Goal: Task Accomplishment & Management: Complete application form

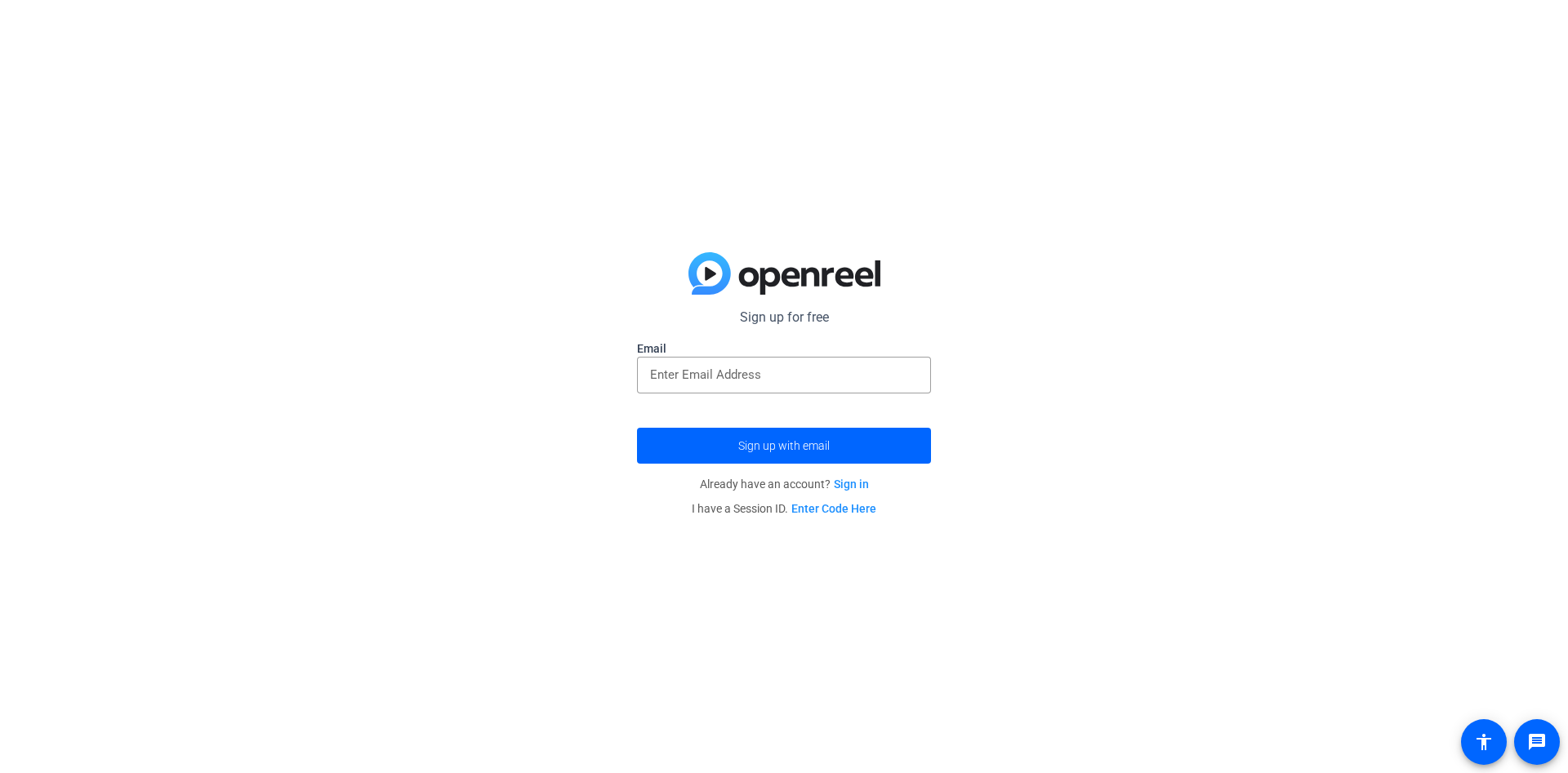
click at [746, 352] on label "Email" at bounding box center [784, 349] width 294 height 17
click at [752, 361] on div at bounding box center [784, 374] width 268 height 36
click at [638, 428] on button "Sign up with email" at bounding box center [784, 446] width 294 height 36
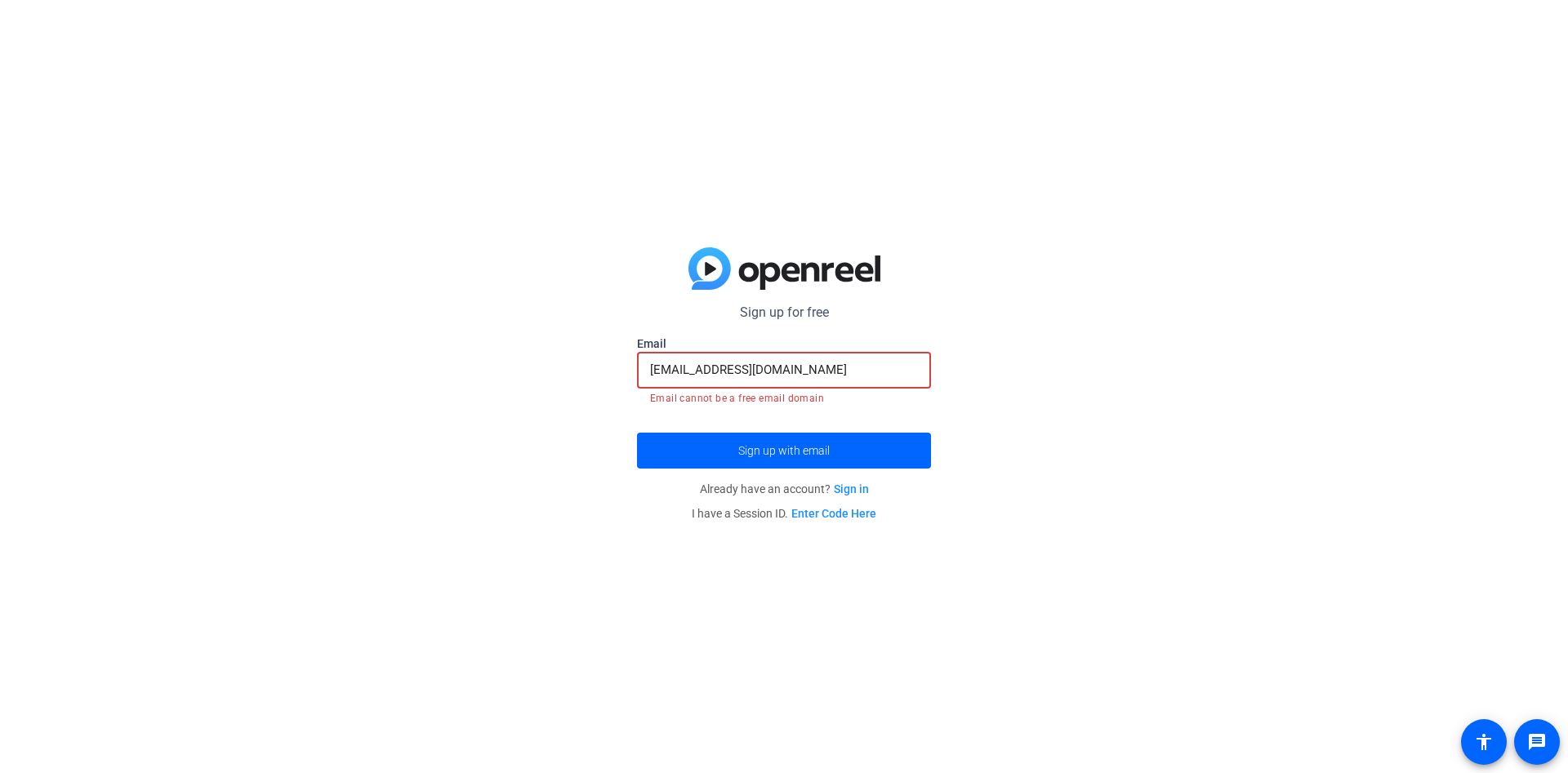
click at [813, 362] on input "[EMAIL_ADDRESS][DOMAIN_NAME]" at bounding box center [784, 370] width 268 height 20
click at [806, 439] on span "submit" at bounding box center [784, 451] width 294 height 39
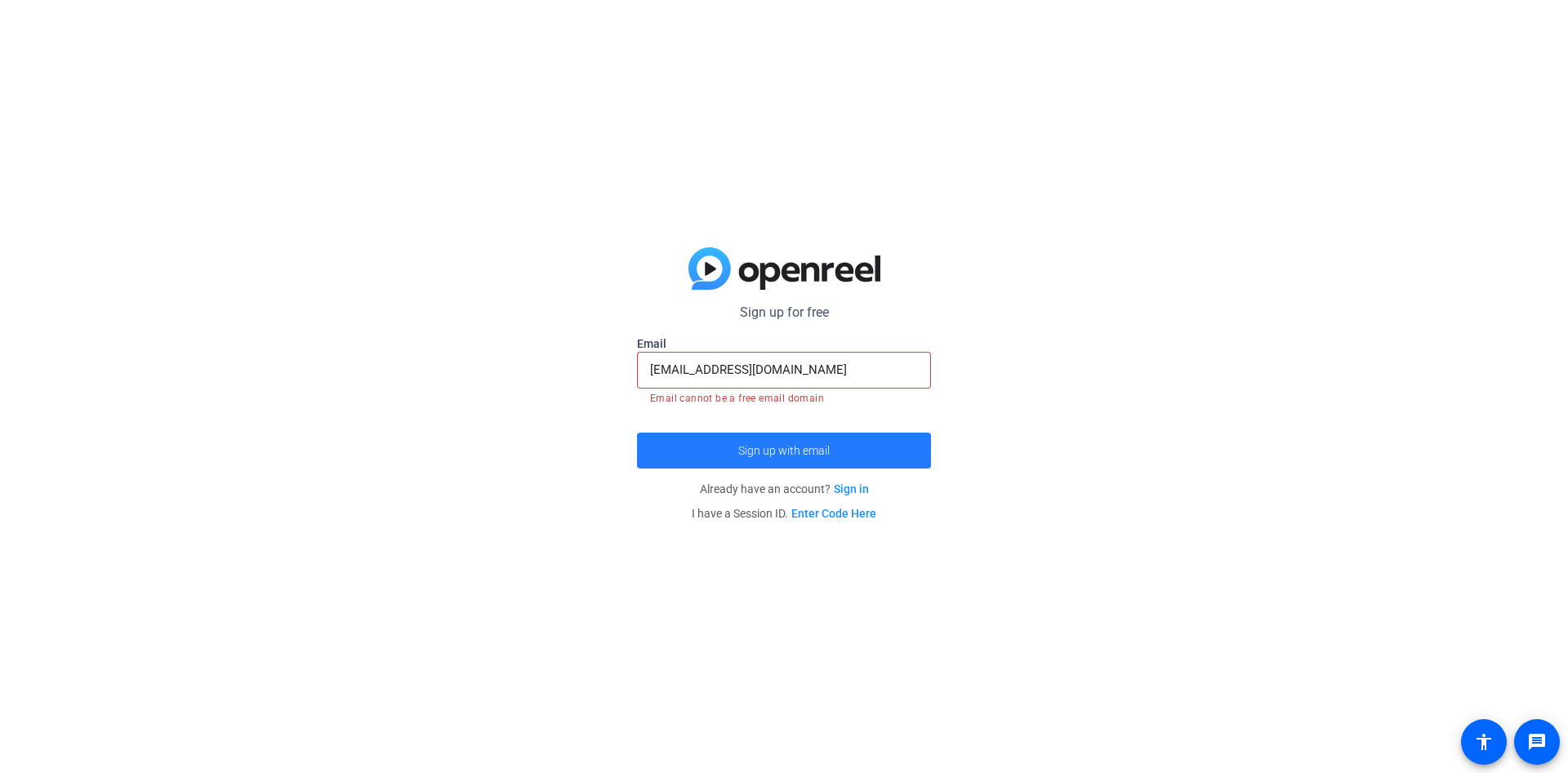
click at [803, 438] on span "submit" at bounding box center [784, 451] width 294 height 39
click at [801, 451] on span "Sign up with email" at bounding box center [784, 451] width 91 height 0
click at [778, 451] on span "Sign up with email" at bounding box center [784, 451] width 91 height 0
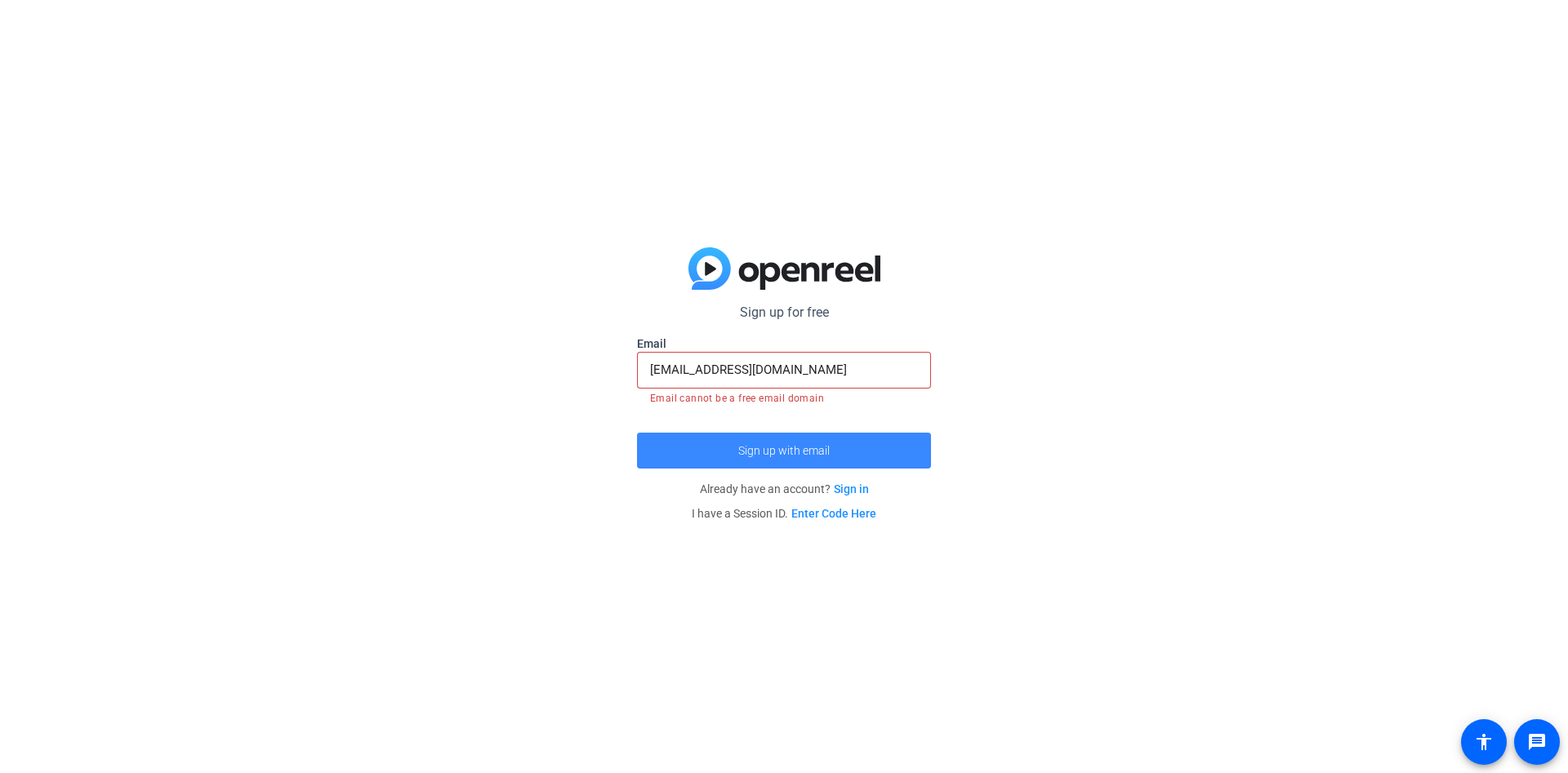
click at [778, 451] on span "Sign up with email" at bounding box center [784, 451] width 91 height 0
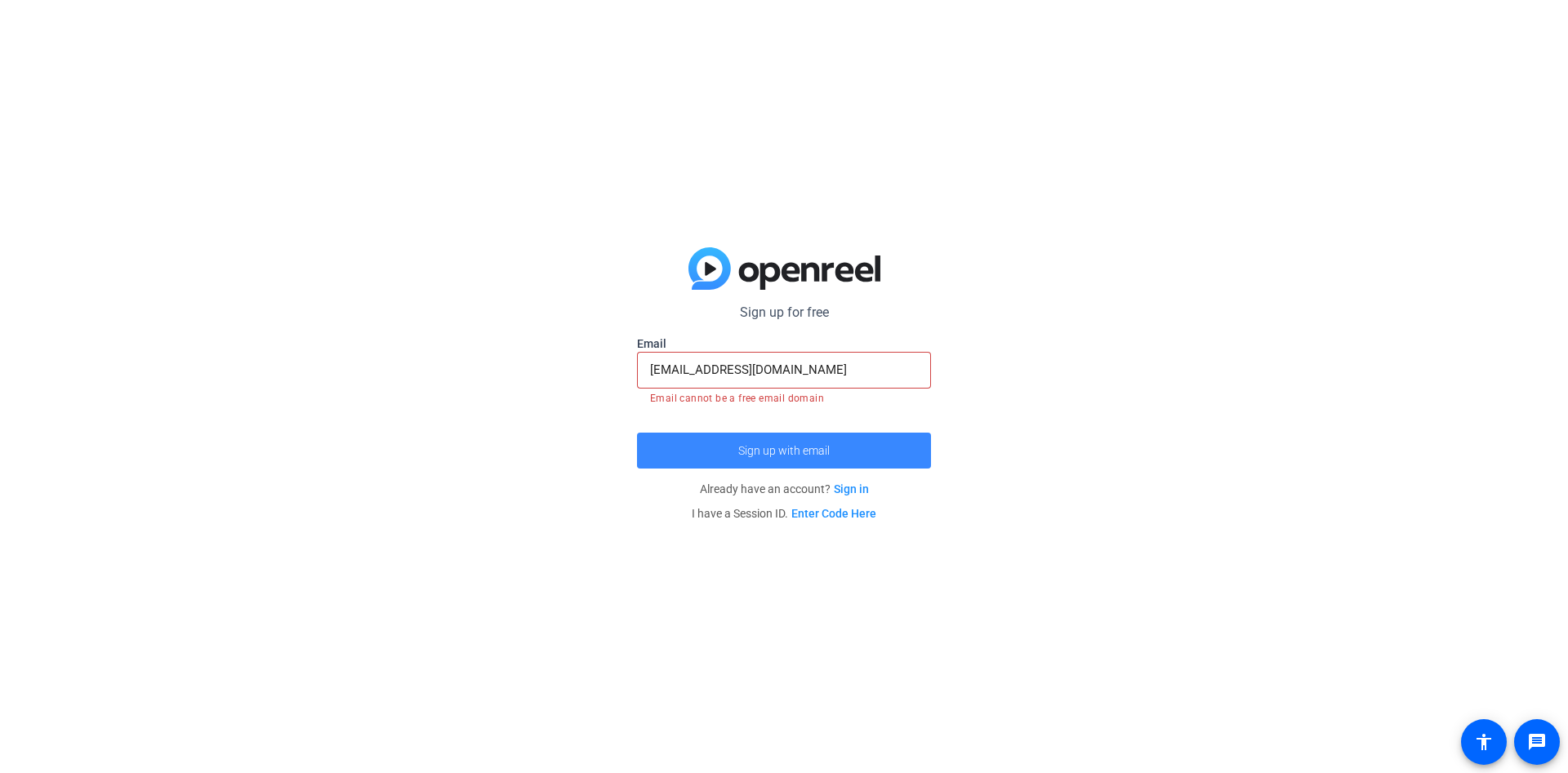
click at [779, 451] on span "Sign up with email" at bounding box center [784, 451] width 91 height 0
click at [783, 388] on div "[EMAIL_ADDRESS][DOMAIN_NAME]" at bounding box center [784, 369] width 268 height 36
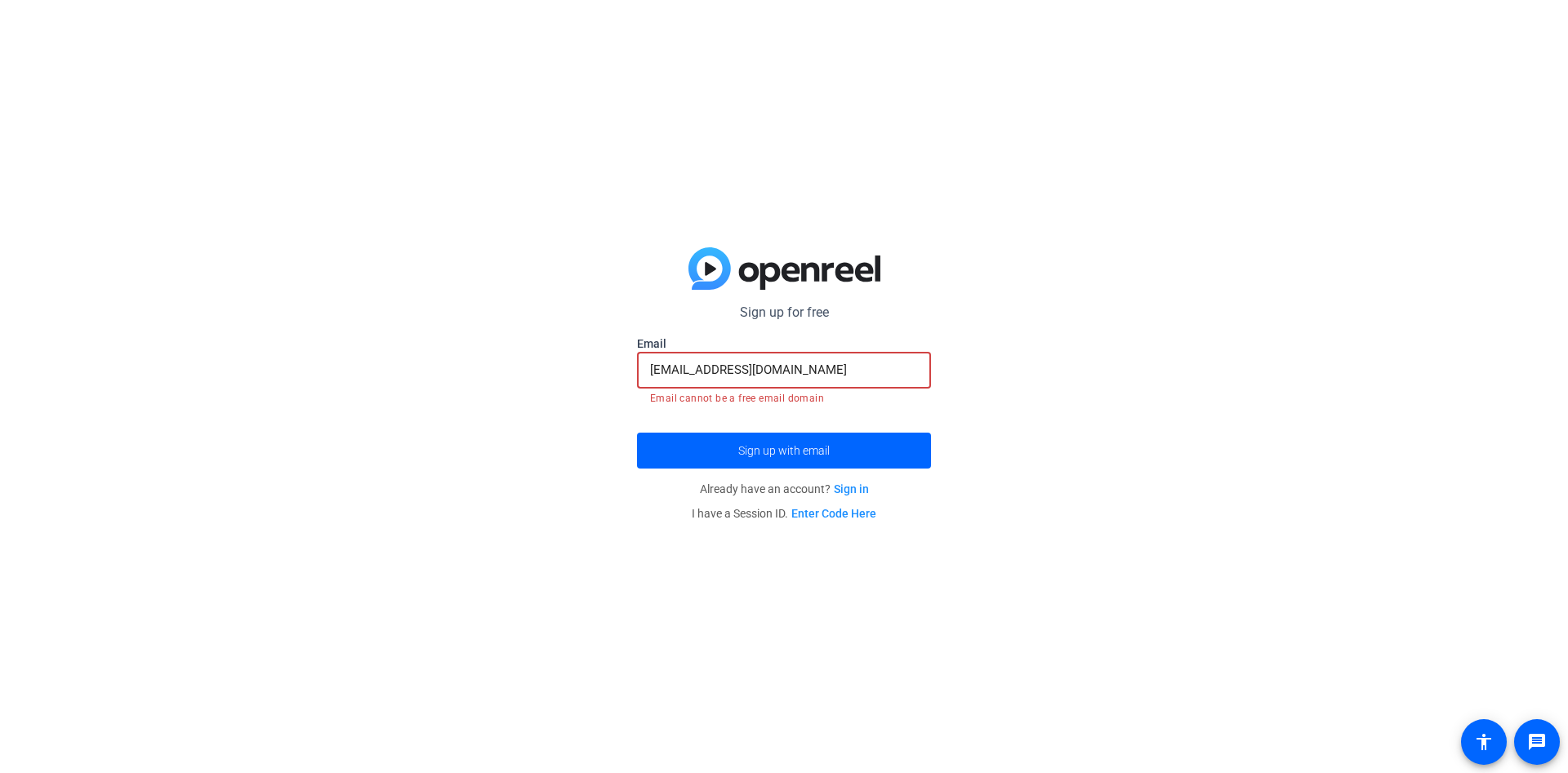
click at [795, 379] on input "[EMAIL_ADDRESS][DOMAIN_NAME]" at bounding box center [784, 370] width 268 height 20
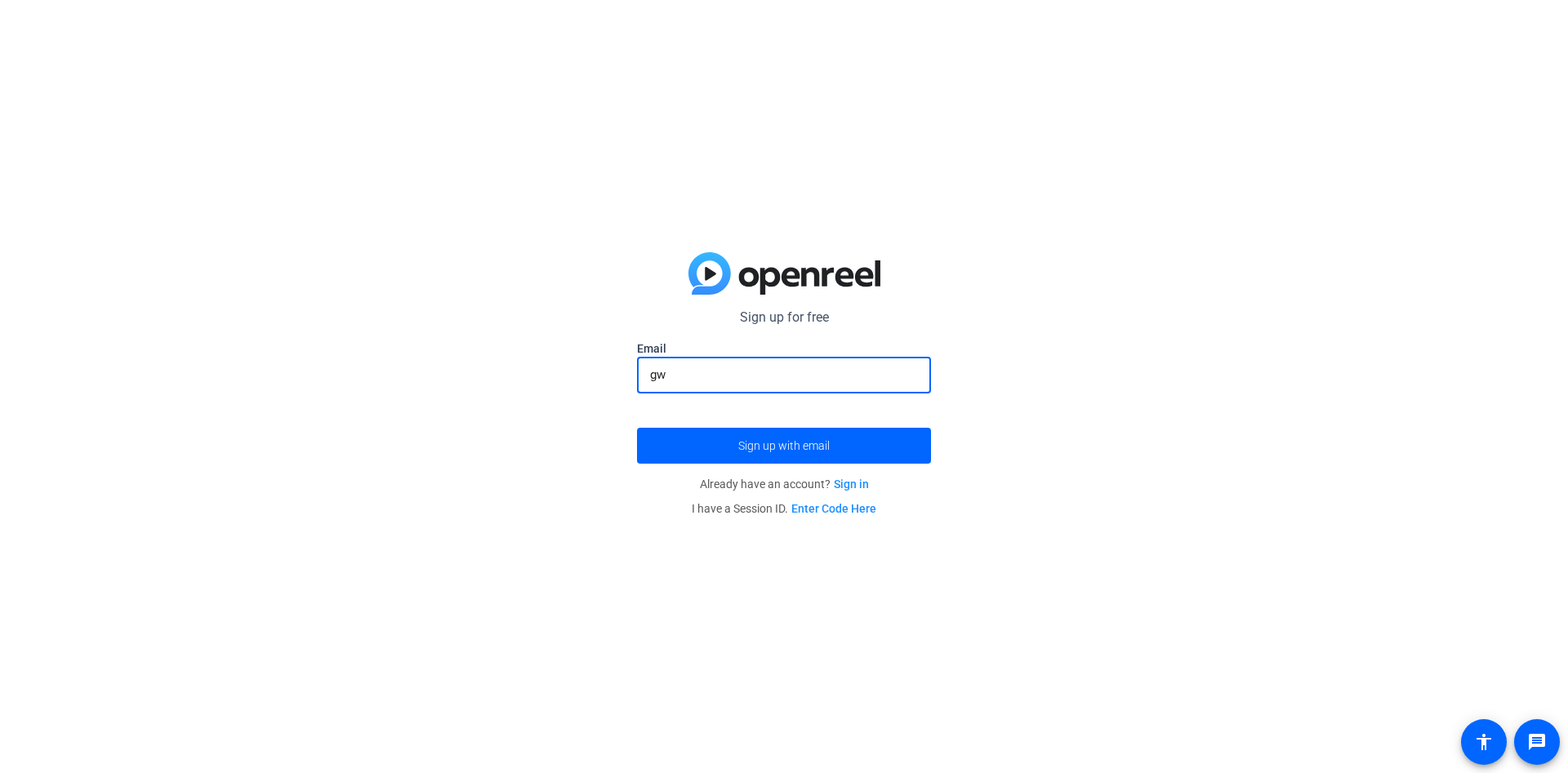
type input "g"
type input "[PERSON_NAME][EMAIL_ADDRESS][PERSON_NAME][DOMAIN_NAME]"
click at [638, 428] on button "Sign up with email" at bounding box center [784, 446] width 294 height 36
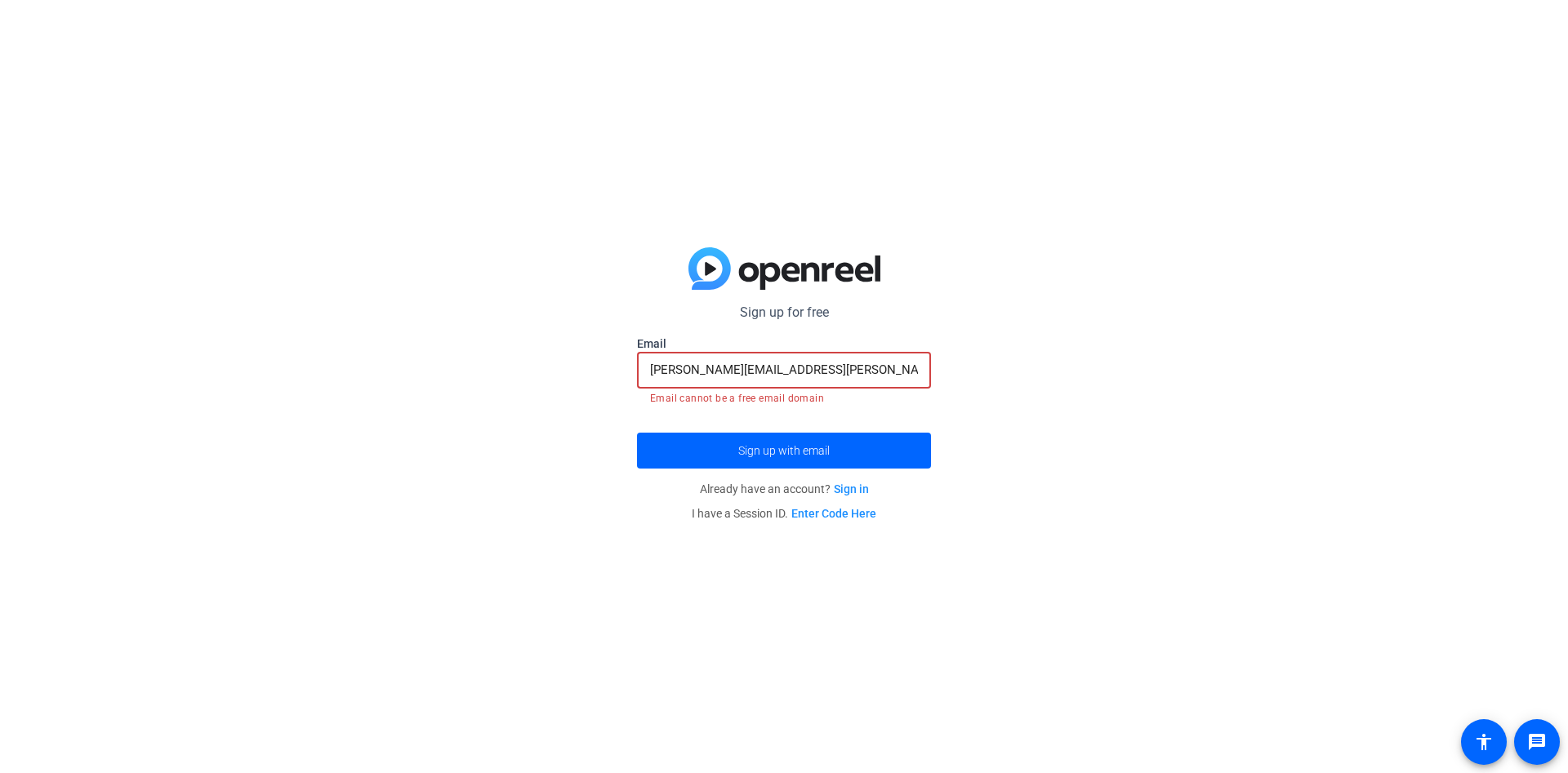
click at [836, 517] on link "Enter Code Here" at bounding box center [834, 513] width 84 height 13
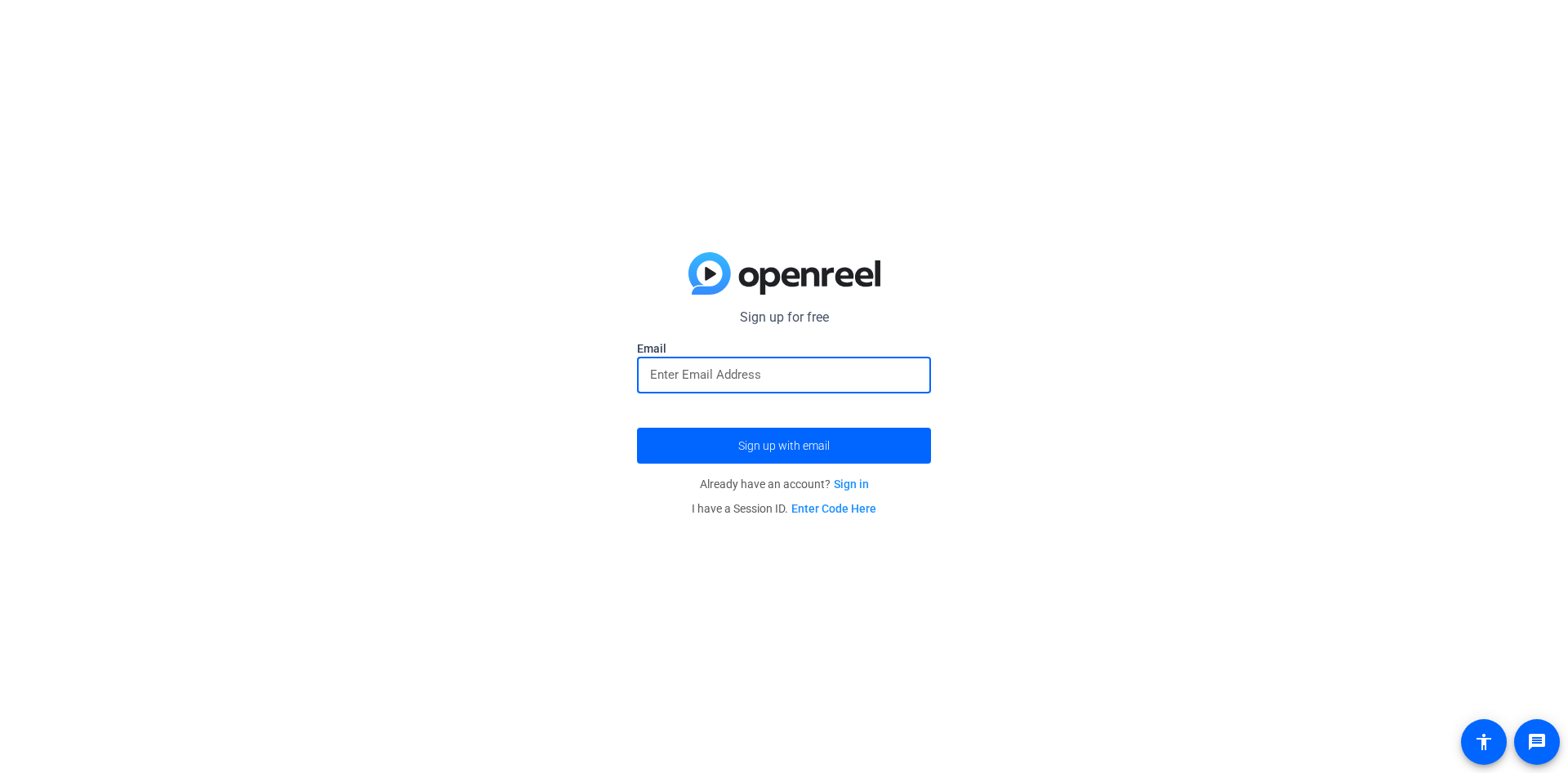
click at [742, 372] on input "email" at bounding box center [784, 375] width 268 height 20
type input "[EMAIL_ADDRESS][DOMAIN_NAME]"
click at [743, 428] on span "submit" at bounding box center [784, 446] width 294 height 39
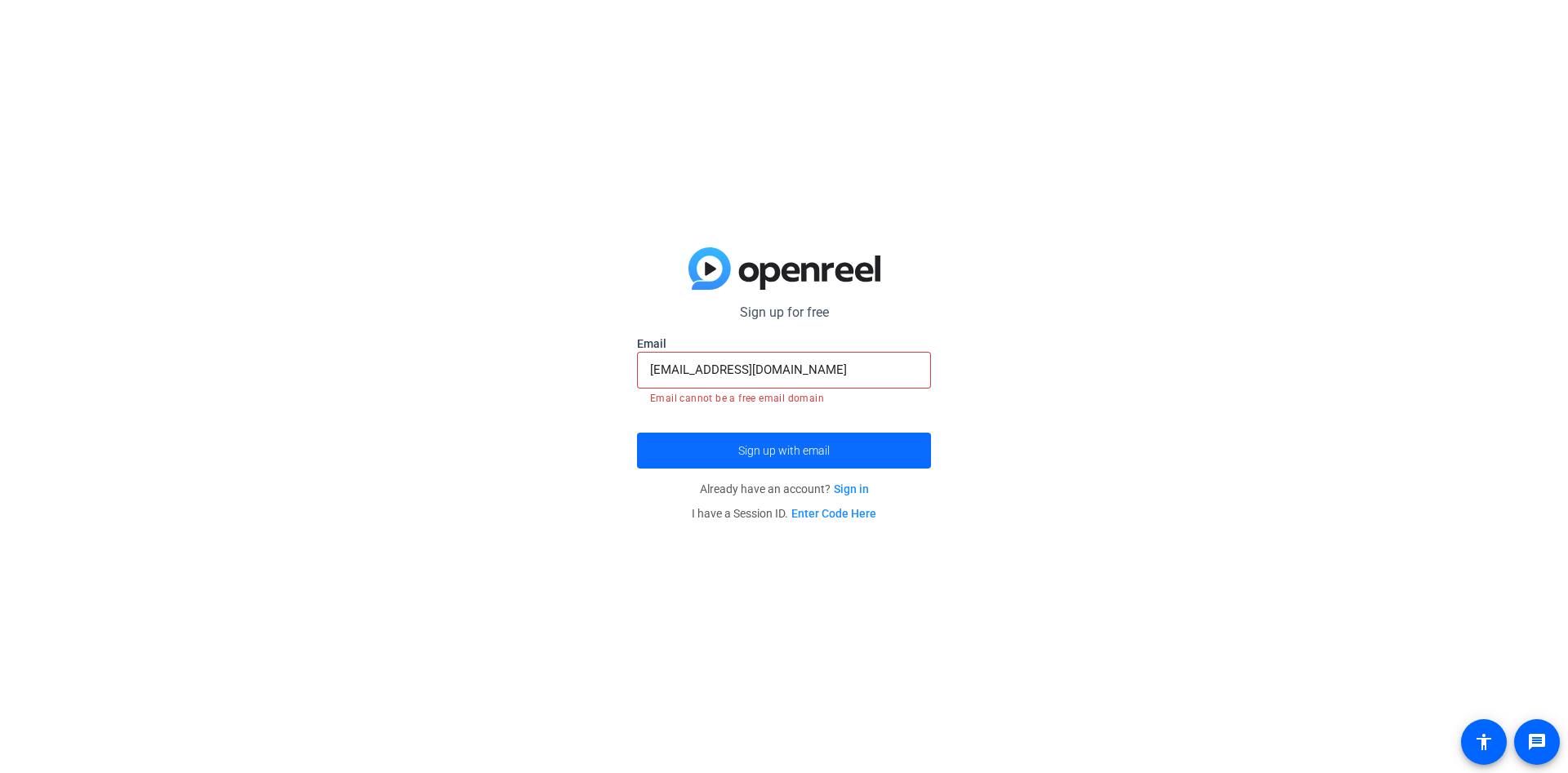
click at [739, 451] on span "Sign up with email" at bounding box center [784, 451] width 91 height 0
